Goal: Book appointment/travel/reservation

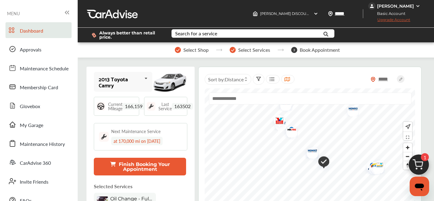
click at [152, 170] on button "Finish Booking Your Appointment" at bounding box center [140, 167] width 92 height 18
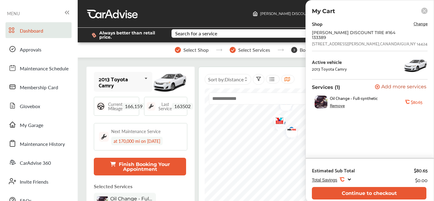
click at [420, 24] on span "Change" at bounding box center [421, 23] width 14 height 7
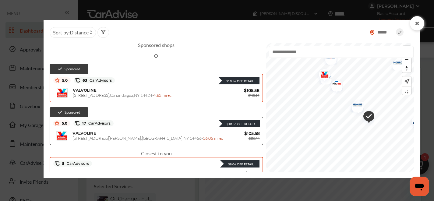
click at [140, 88] on div "VALVOLINE 490 North Main Street , Canandaigua , NY 14424 - 4.82 miles" at bounding box center [148, 93] width 150 height 10
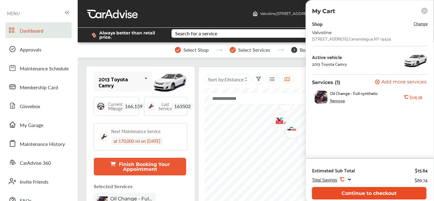
click at [390, 198] on button "Continue to checkout" at bounding box center [369, 193] width 115 height 12
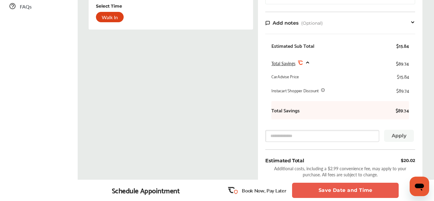
scroll to position [193, 0]
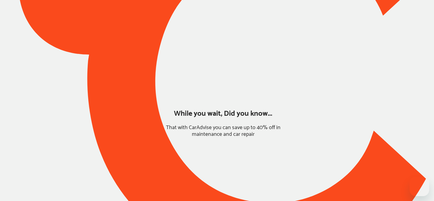
type input "*****"
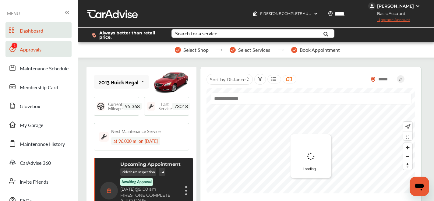
click at [43, 51] on link "Approvals" at bounding box center [38, 49] width 66 height 16
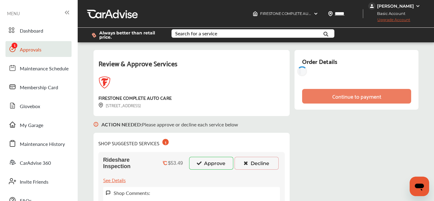
click at [204, 162] on button "Approve" at bounding box center [211, 163] width 44 height 13
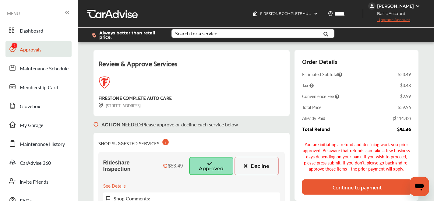
click at [362, 184] on div "Continue to payment" at bounding box center [357, 187] width 49 height 6
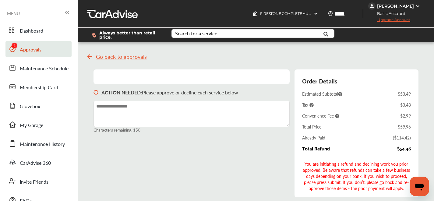
scroll to position [177, 0]
